Goal: Complete application form

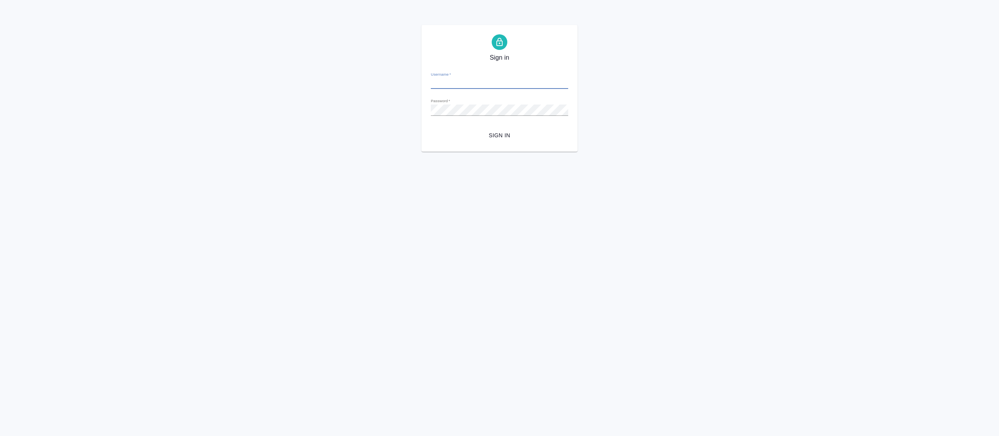
type input "fetisova@awatera.com"
click at [484, 139] on span "Sign in" at bounding box center [499, 136] width 125 height 10
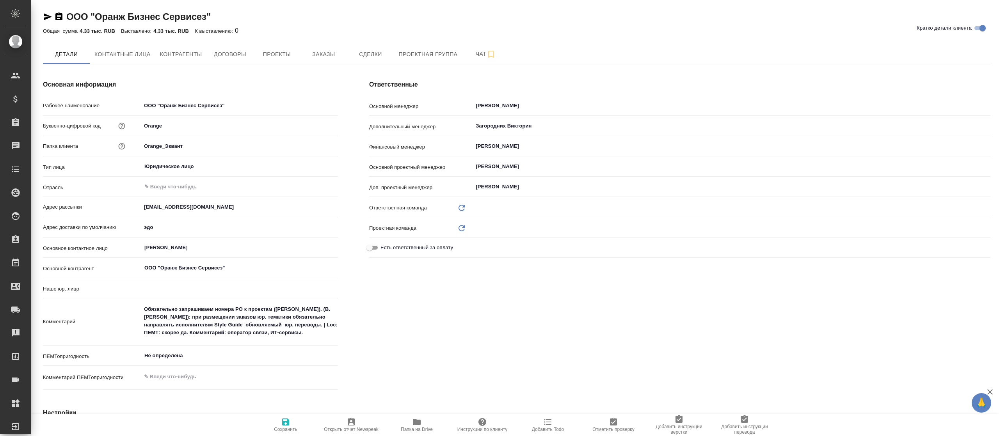
type input "(OTP) Общество с ограниченной ответственностью «Вектор Развития»"
type textarea "x"
type input "Локализация"
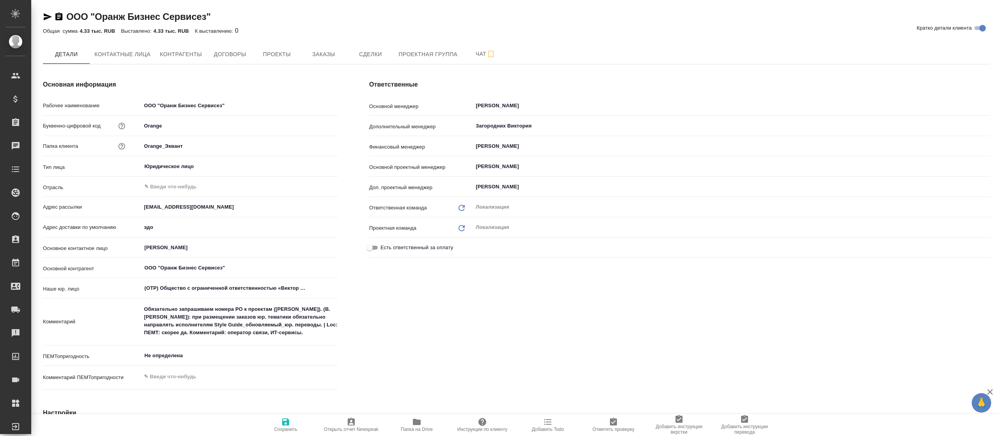
type textarea "x"
